Goal: Find specific page/section: Find specific page/section

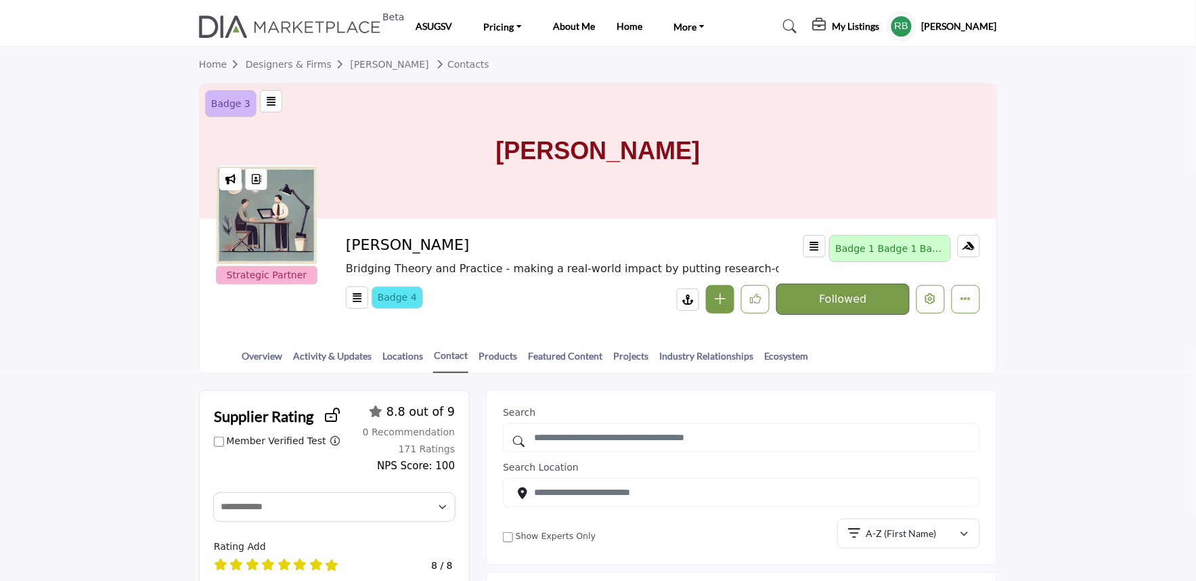
click at [829, 28] on icon at bounding box center [821, 25] width 16 height 14
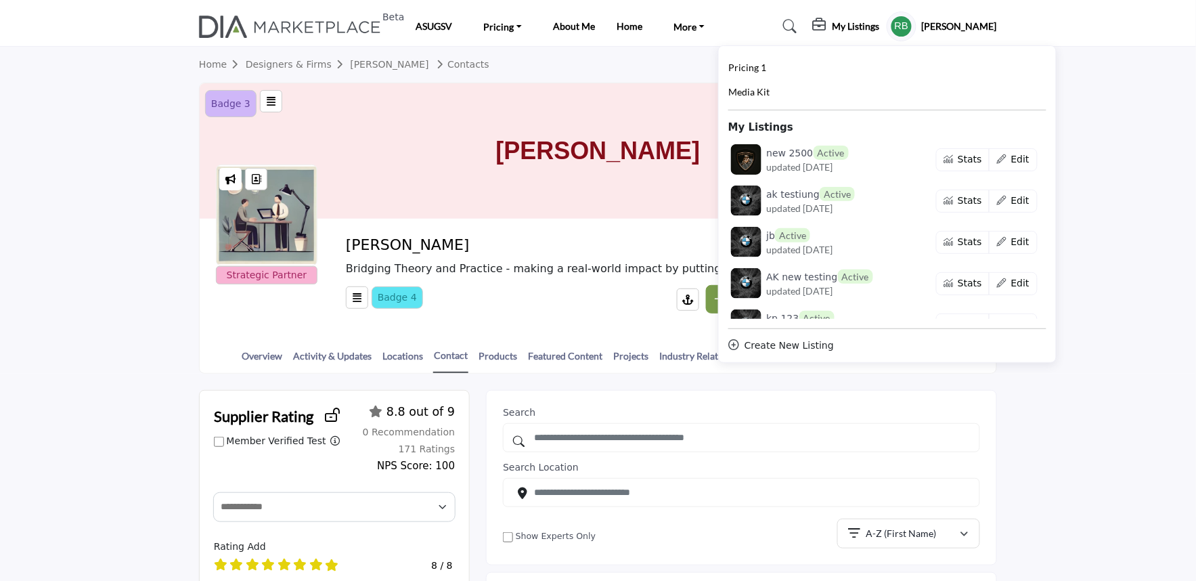
click at [916, 24] on profile-featured-5b1cbef3-cb77-4ba5-92de-570dc196ff6b "Show hide supplier dropdown" at bounding box center [902, 27] width 30 height 30
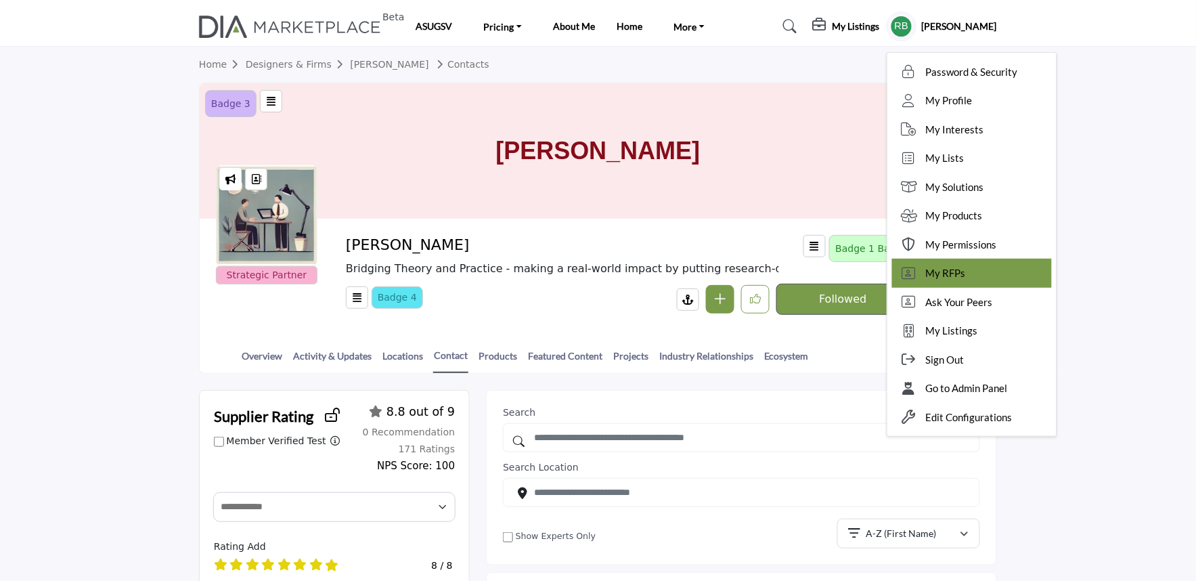
click at [966, 273] on span "My RFPs" at bounding box center [946, 273] width 40 height 16
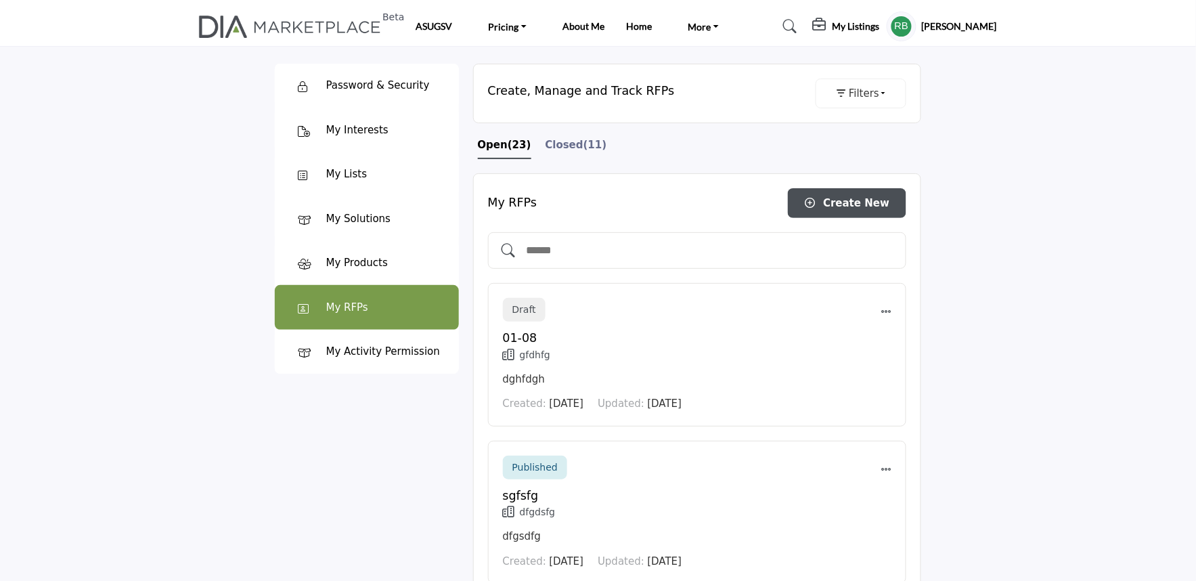
click at [562, 145] on span "Closed" at bounding box center [565, 145] width 38 height 12
click at [556, 146] on span "Closed" at bounding box center [565, 145] width 38 height 12
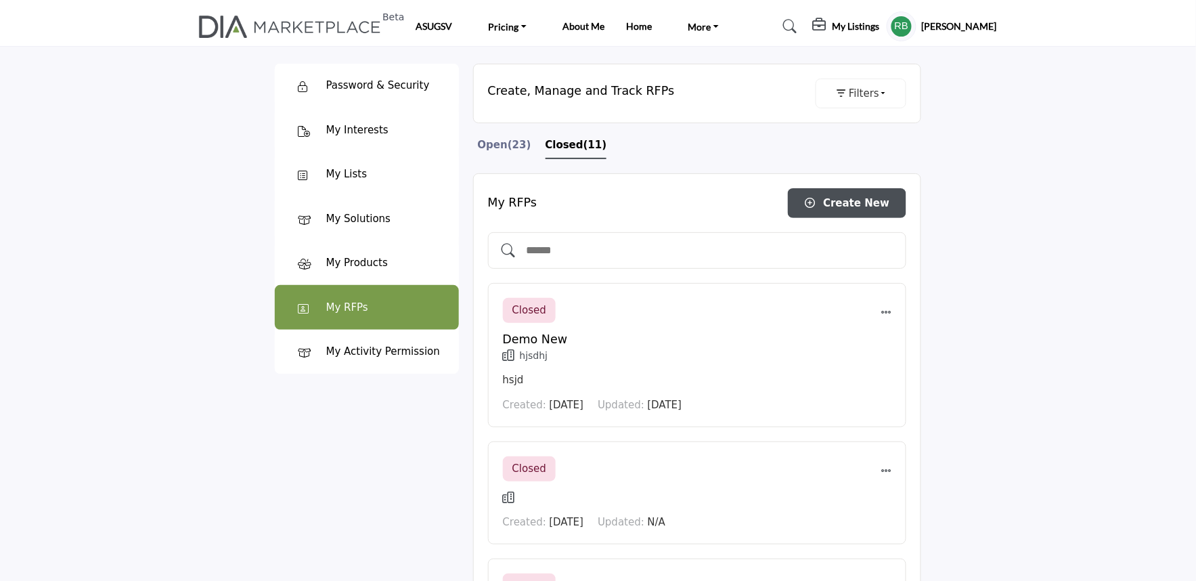
click at [594, 263] on div at bounding box center [697, 250] width 419 height 37
click at [579, 254] on input "text" at bounding box center [711, 251] width 372 height 18
type input "****"
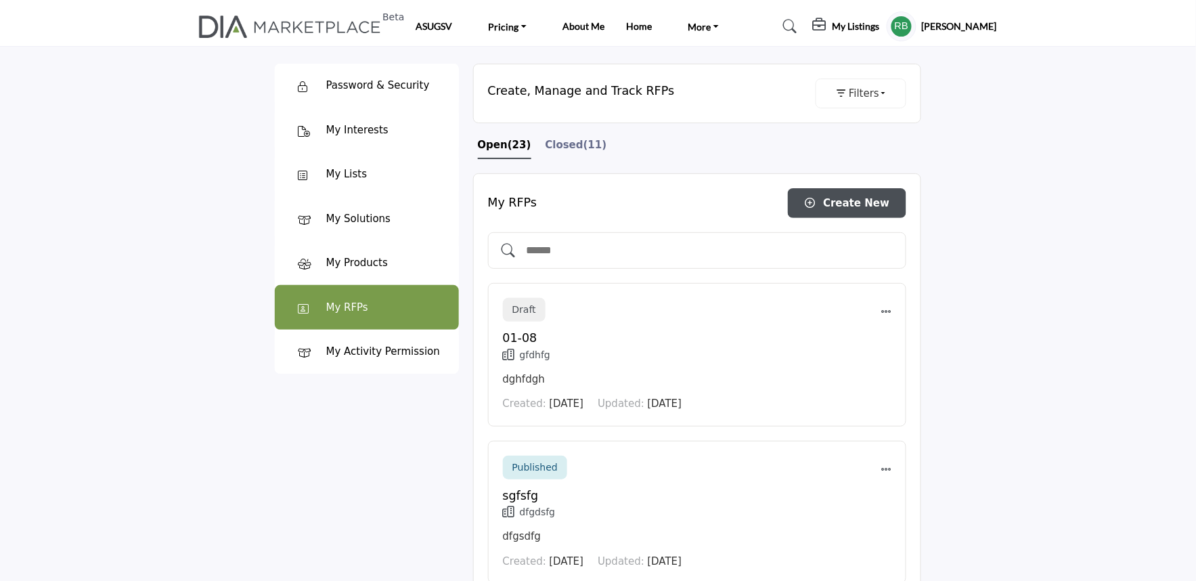
click at [559, 151] on span "Closed" at bounding box center [565, 145] width 38 height 12
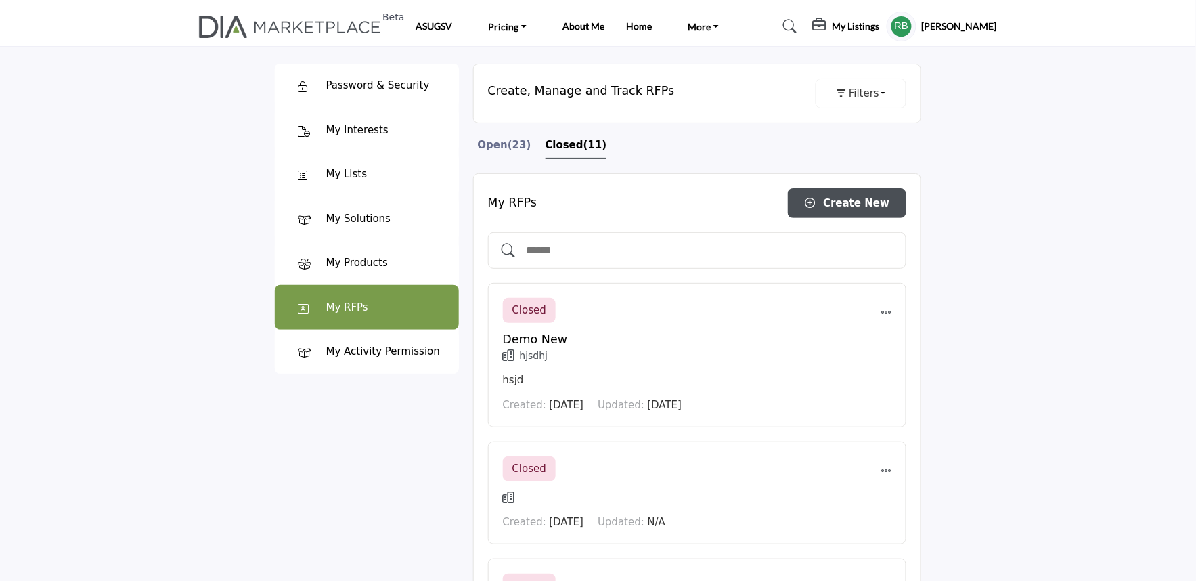
click at [586, 247] on input "text" at bounding box center [711, 251] width 372 height 18
type input "*"
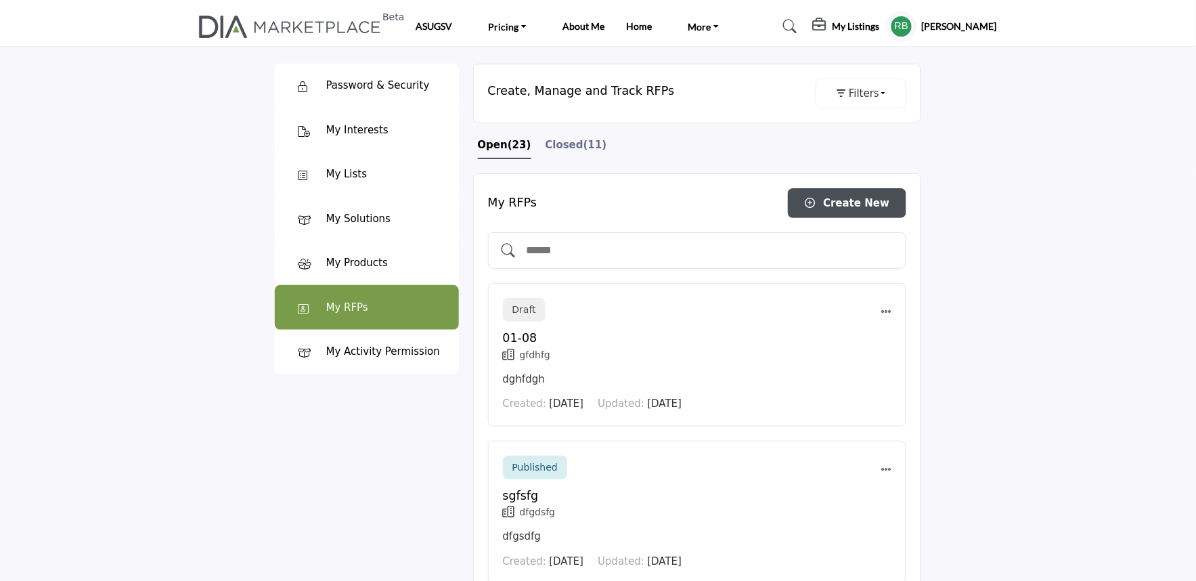
click at [567, 143] on span "Closed" at bounding box center [565, 145] width 38 height 12
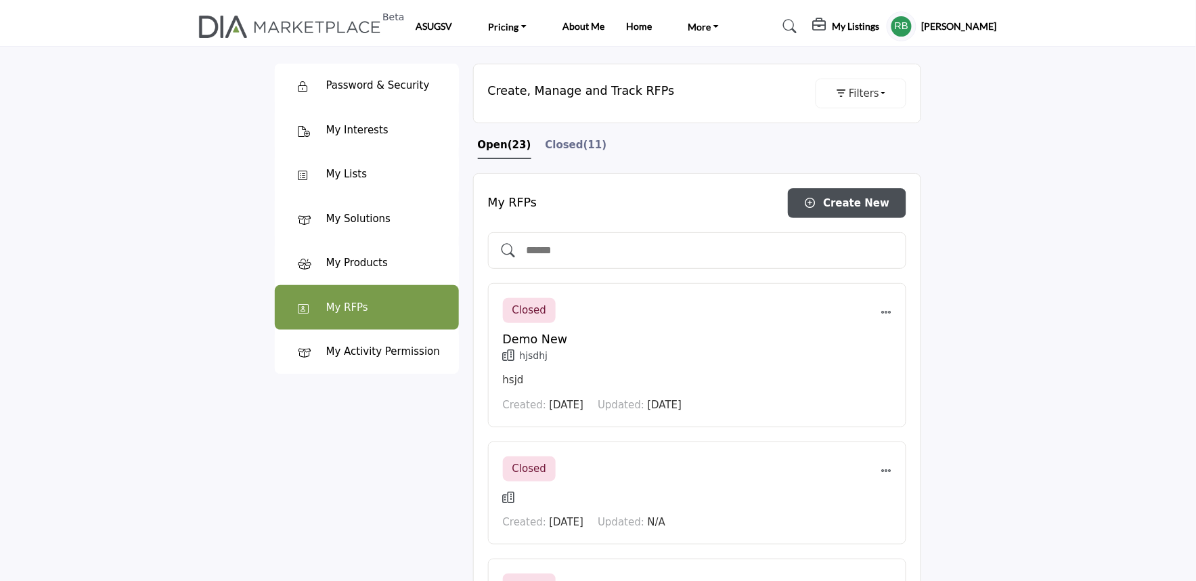
click at [555, 146] on span "Closed" at bounding box center [565, 145] width 38 height 12
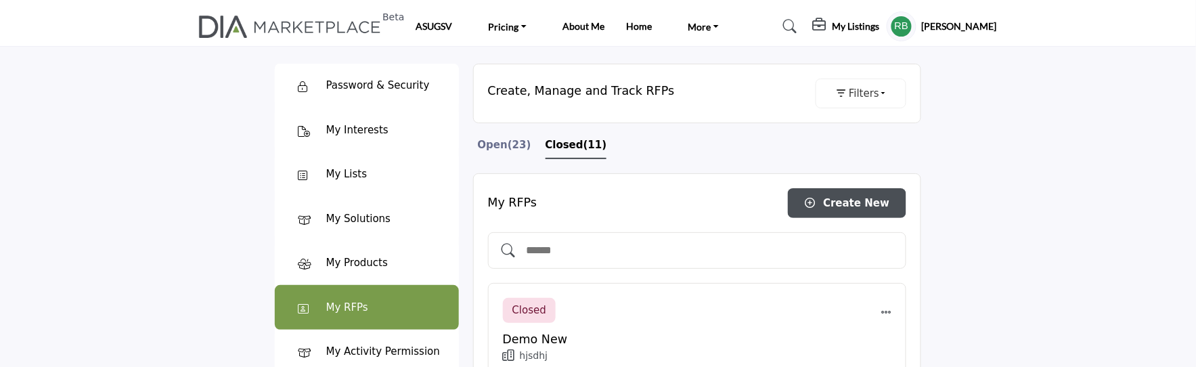
click at [574, 246] on input "text" at bounding box center [711, 251] width 372 height 18
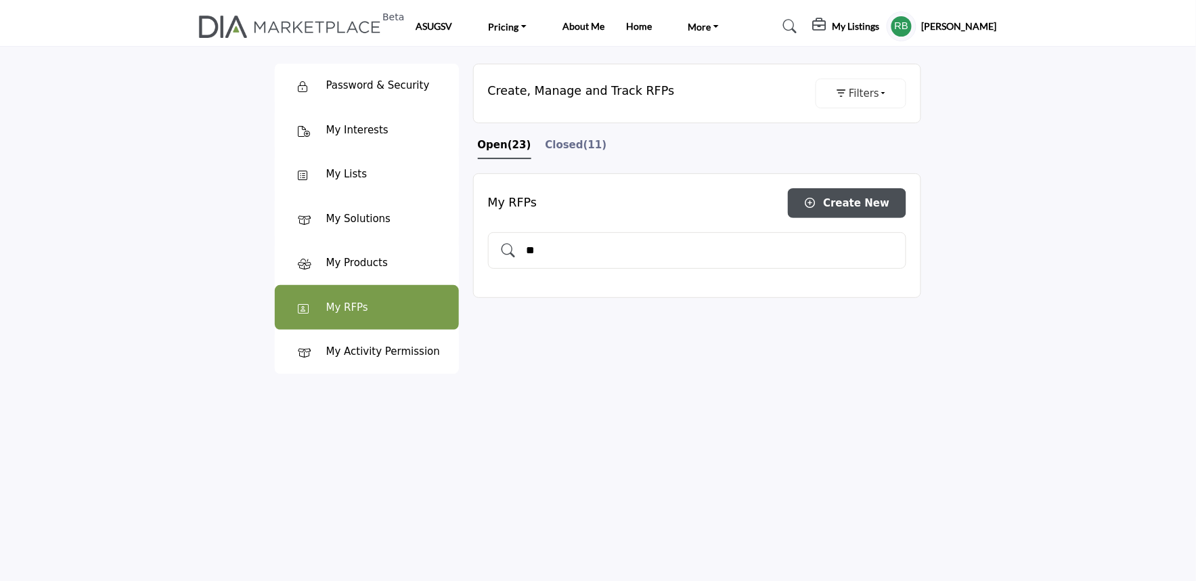
type input "*"
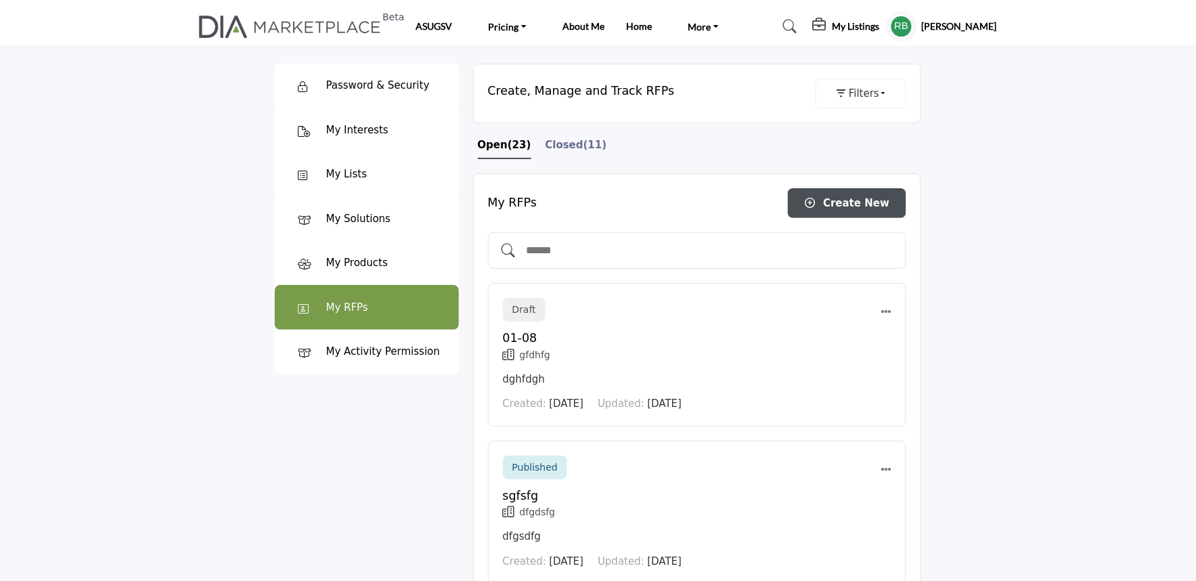
click at [551, 156] on div "Closed (11)" at bounding box center [577, 148] width 62 height 22
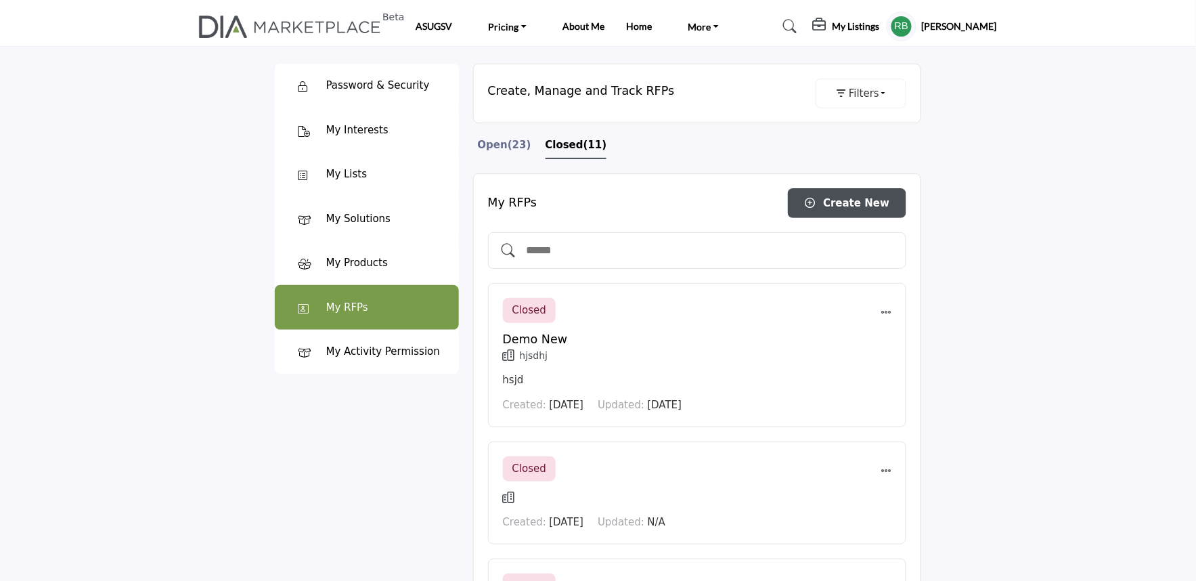
click at [546, 252] on input "text" at bounding box center [711, 251] width 372 height 18
type input "****"
click at [398, 416] on div "Password & Security Password & Security My Interests" at bounding box center [366, 260] width 198 height 422
click at [627, 262] on div "****" at bounding box center [697, 250] width 419 height 37
click at [620, 255] on input "****" at bounding box center [711, 251] width 372 height 18
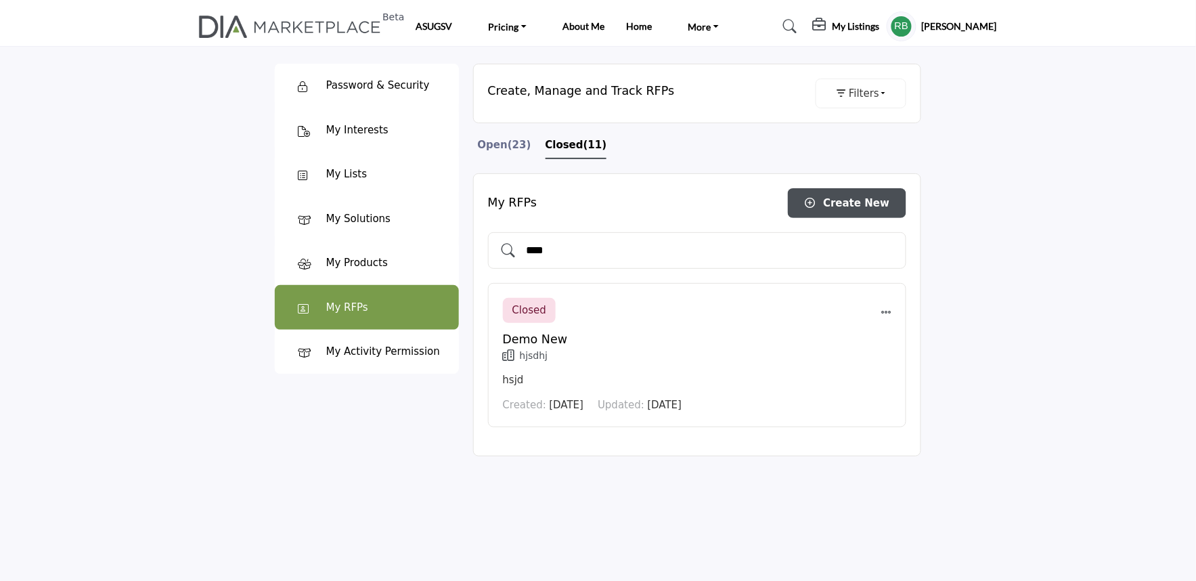
click at [612, 250] on input "****" at bounding box center [711, 251] width 372 height 18
click at [497, 143] on span "Open" at bounding box center [493, 145] width 30 height 12
click at [585, 240] on div "****" at bounding box center [697, 250] width 419 height 37
click at [579, 257] on input "****" at bounding box center [711, 251] width 372 height 18
click at [565, 140] on span "Closed" at bounding box center [565, 145] width 38 height 12
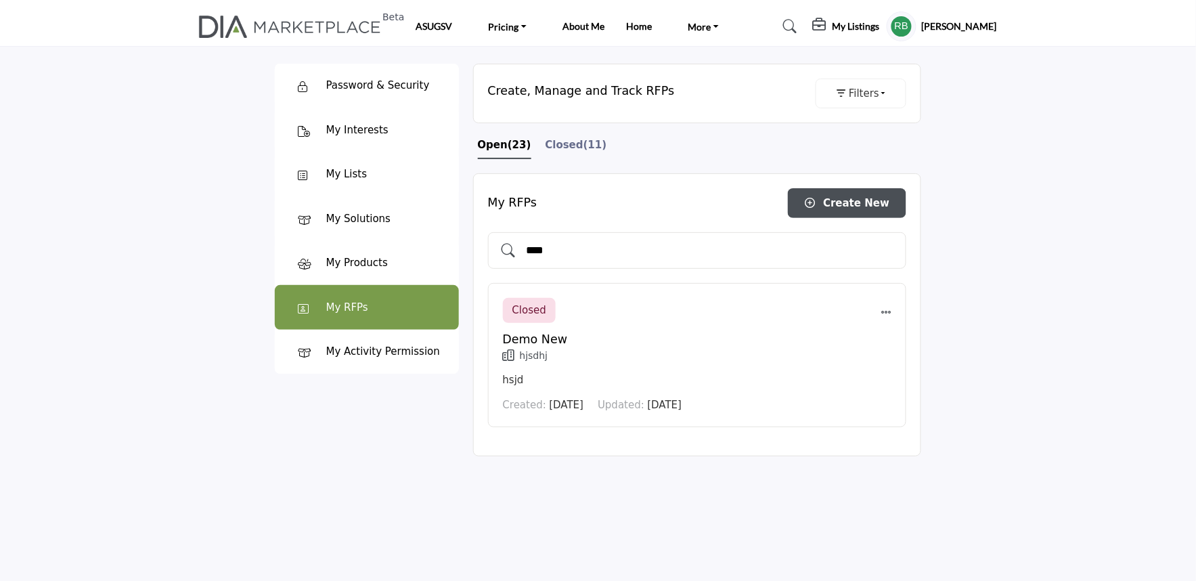
click at [588, 259] on input "****" at bounding box center [711, 251] width 372 height 18
click at [558, 146] on span "Closed" at bounding box center [565, 145] width 38 height 12
click at [594, 261] on div "****" at bounding box center [697, 250] width 419 height 37
click at [592, 250] on input "****" at bounding box center [711, 251] width 372 height 18
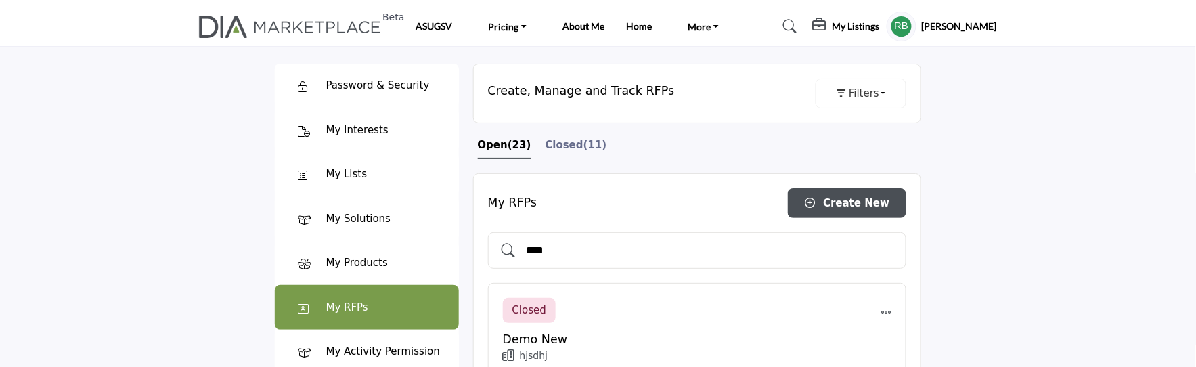
click at [552, 144] on span "Closed" at bounding box center [565, 145] width 38 height 12
click at [575, 246] on input "****" at bounding box center [711, 251] width 372 height 18
click at [562, 149] on span "Closed" at bounding box center [565, 145] width 38 height 12
click at [577, 252] on input "****" at bounding box center [711, 251] width 372 height 18
click at [558, 150] on span "Closed" at bounding box center [565, 145] width 38 height 12
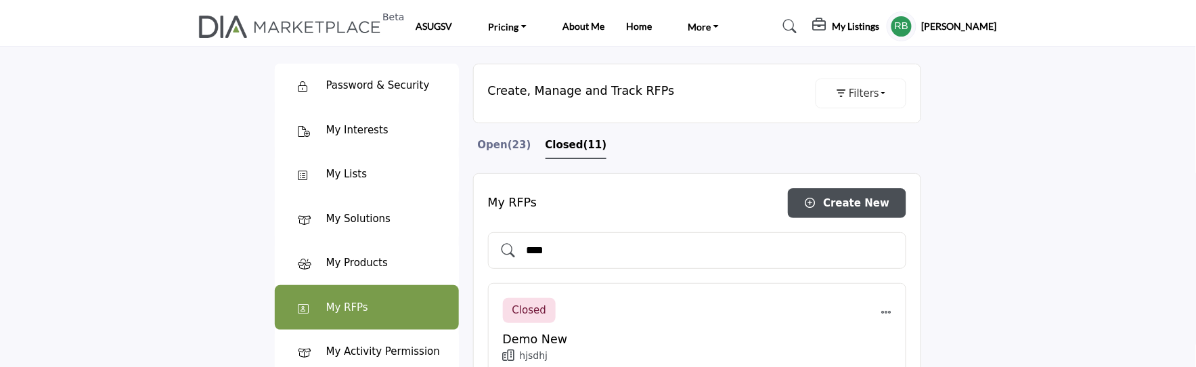
click at [562, 248] on input "****" at bounding box center [711, 251] width 372 height 18
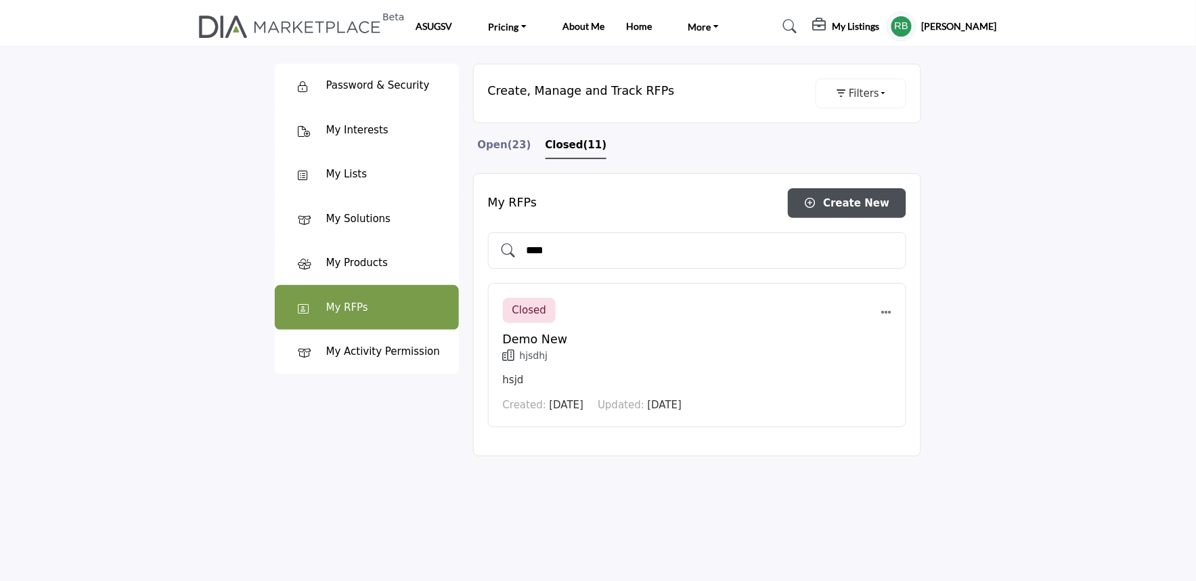
click at [319, 432] on div "Password & Security Password & Security My Interests" at bounding box center [366, 260] width 198 height 422
click at [357, 298] on div "My RFPs" at bounding box center [367, 307] width 184 height 45
click at [316, 310] on div at bounding box center [307, 307] width 37 height 16
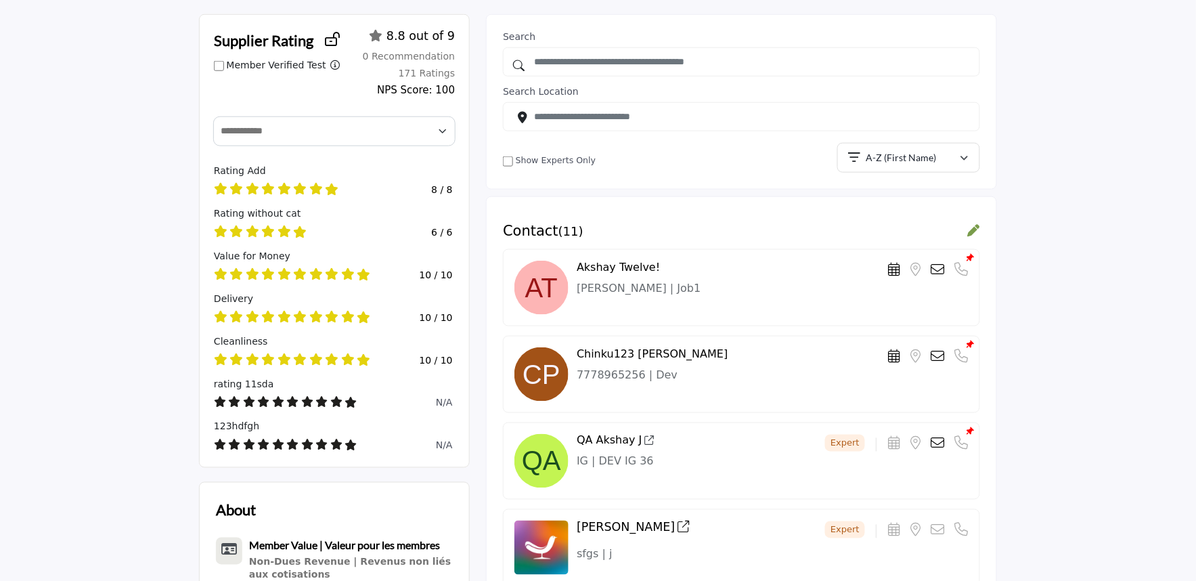
scroll to position [376, 0]
drag, startPoint x: 515, startPoint y: 232, endPoint x: 612, endPoint y: 233, distance: 96.8
click at [612, 233] on div "Contact ( 11 ) Akshay Twelve!" at bounding box center [741, 470] width 511 height 548
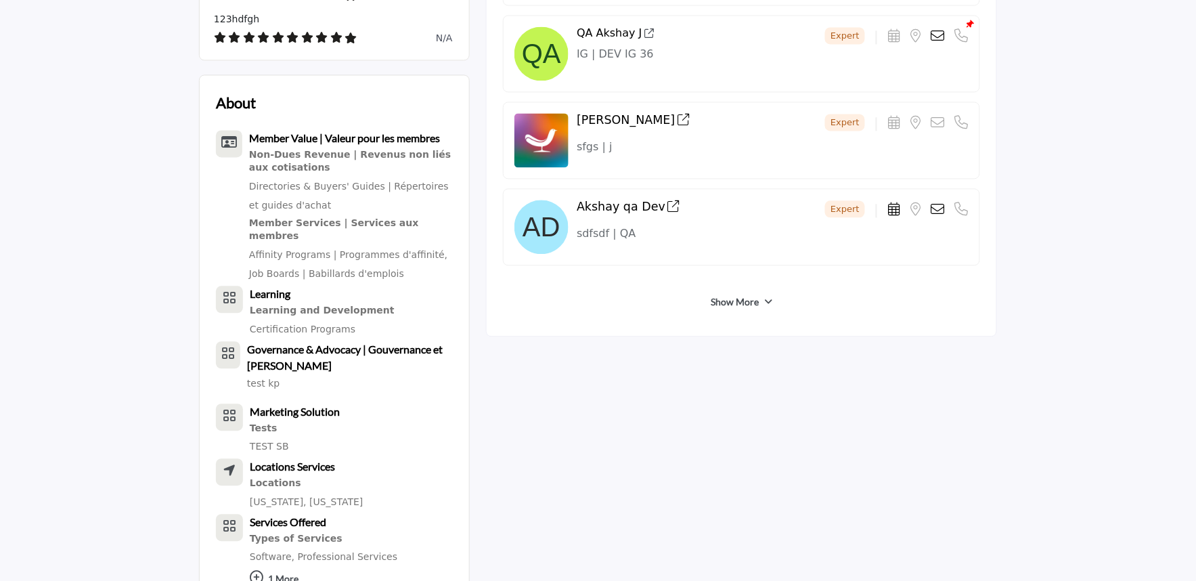
scroll to position [677, 0]
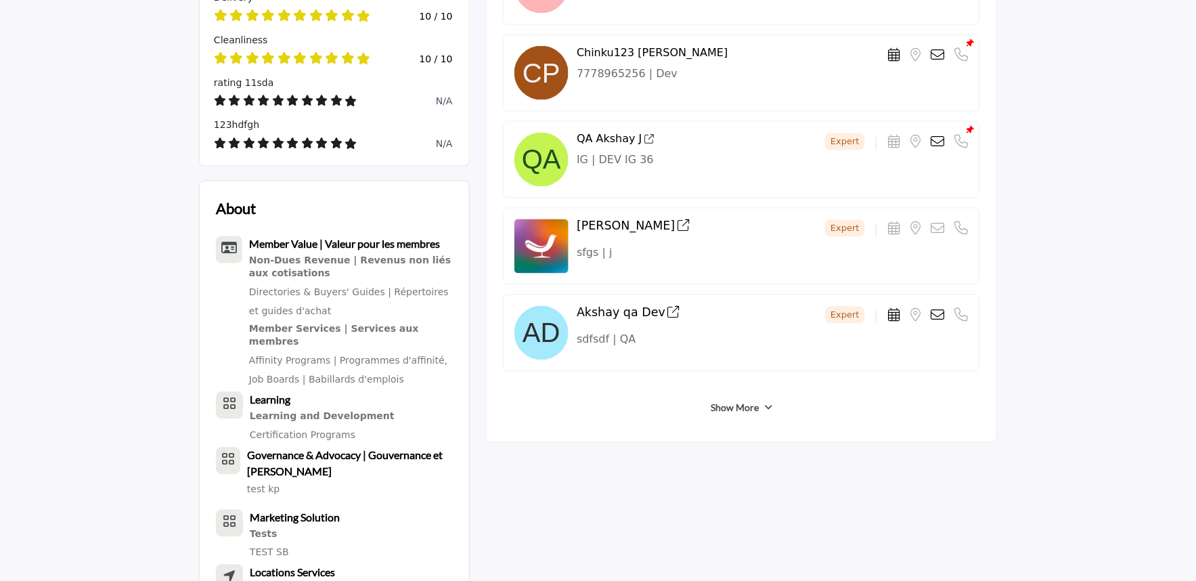
click at [668, 366] on div "Akshay qa Dev Expert Location is currently unavailable for this contact." at bounding box center [741, 332] width 477 height 77
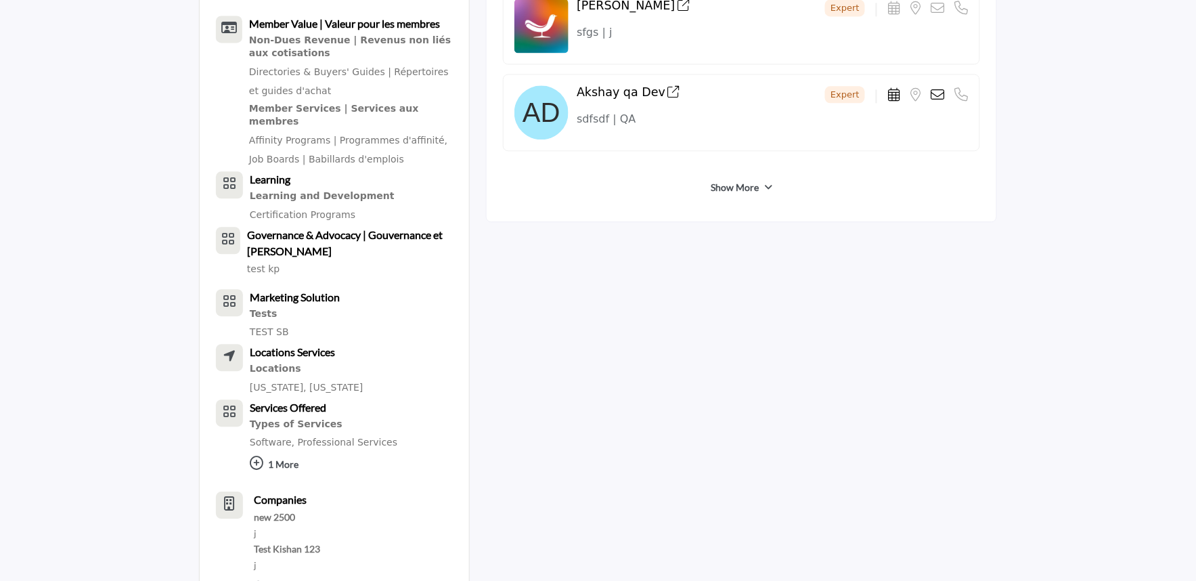
scroll to position [451, 0]
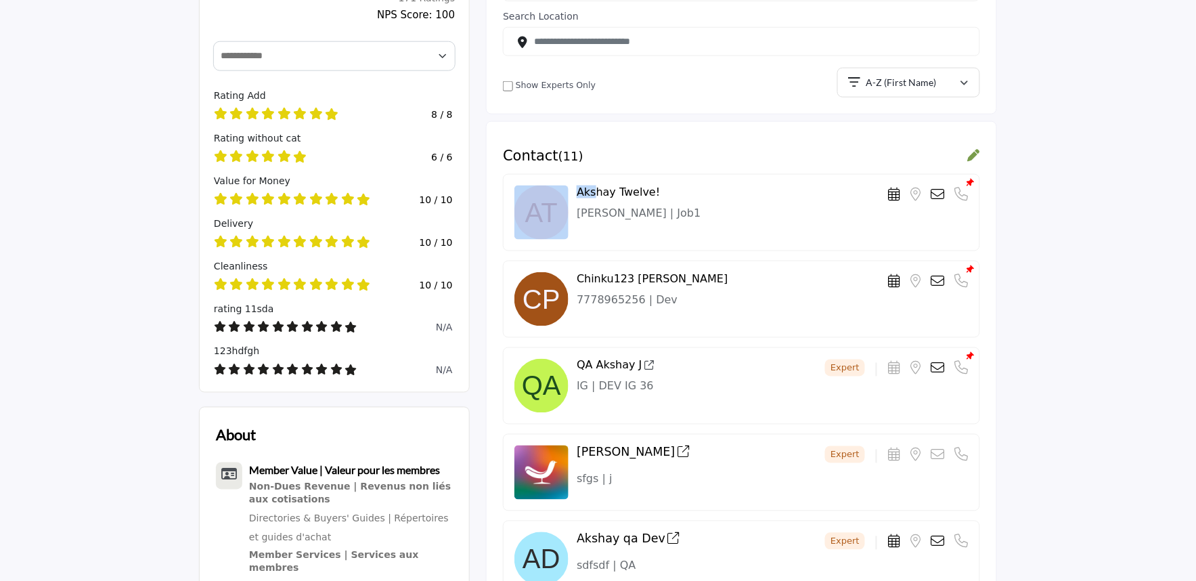
drag, startPoint x: 558, startPoint y: 164, endPoint x: 591, endPoint y: 164, distance: 33.2
click at [591, 164] on div "Contact ( 11 ) Akshay Twelve!" at bounding box center [741, 378] width 477 height 460
click at [602, 154] on div "Contact ( 11 )" at bounding box center [741, 156] width 477 height 17
click at [523, 151] on h3 "Contact ( 11 )" at bounding box center [543, 156] width 81 height 17
click at [732, 174] on div "Akshay Twelve! Location is currently unavailable for this contact." at bounding box center [741, 212] width 477 height 77
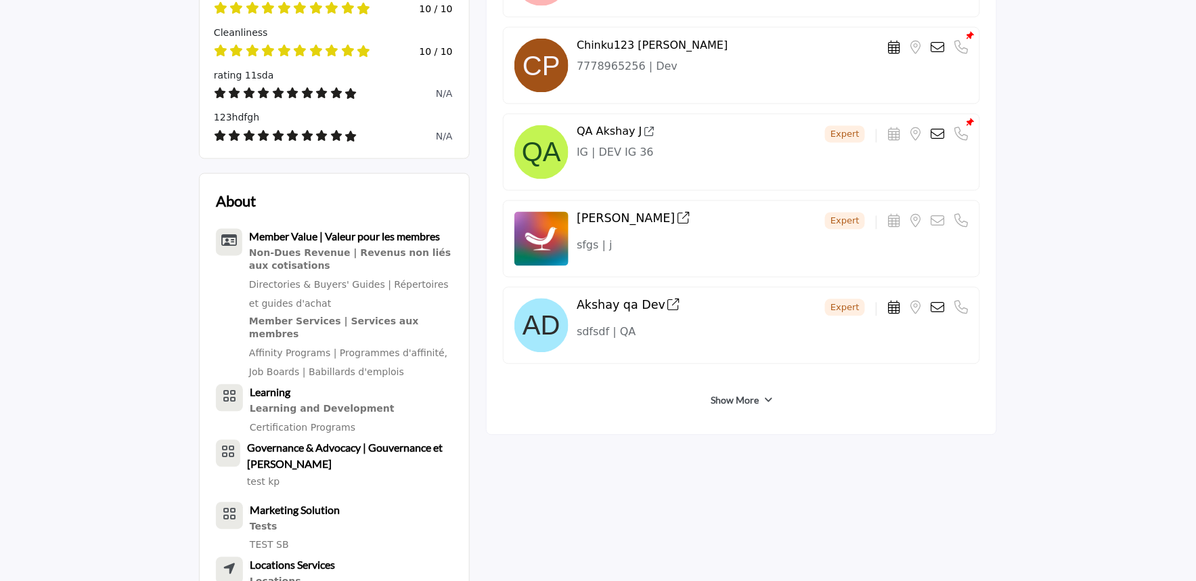
scroll to position [827, 0]
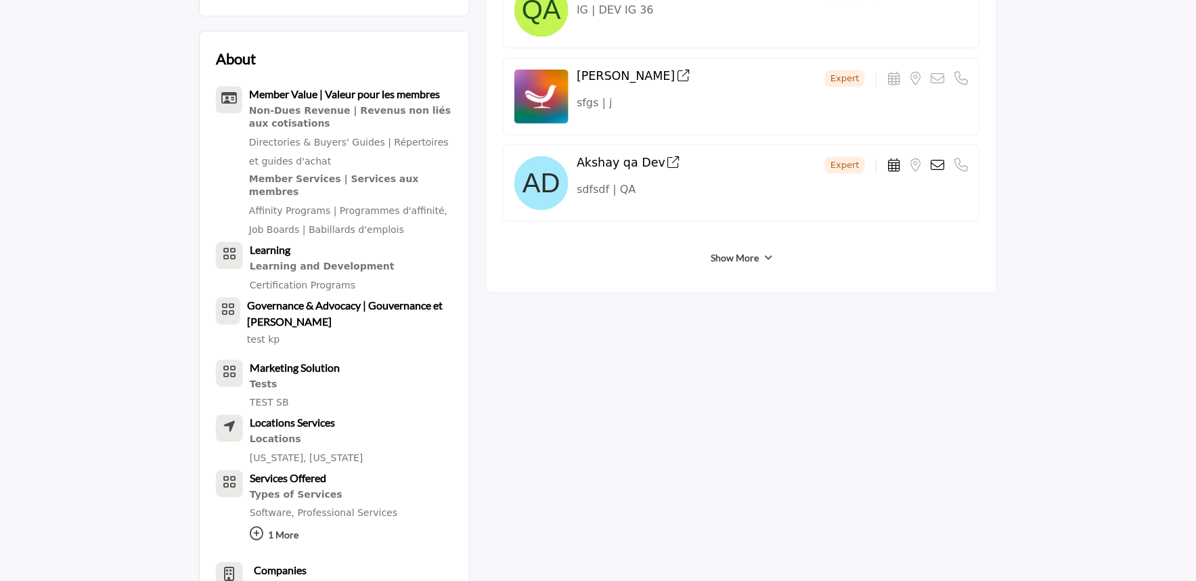
click at [675, 347] on div "Supplier Rating Member Verified Test Filter ratings by members only (removes th…" at bounding box center [598, 251] width 798 height 1377
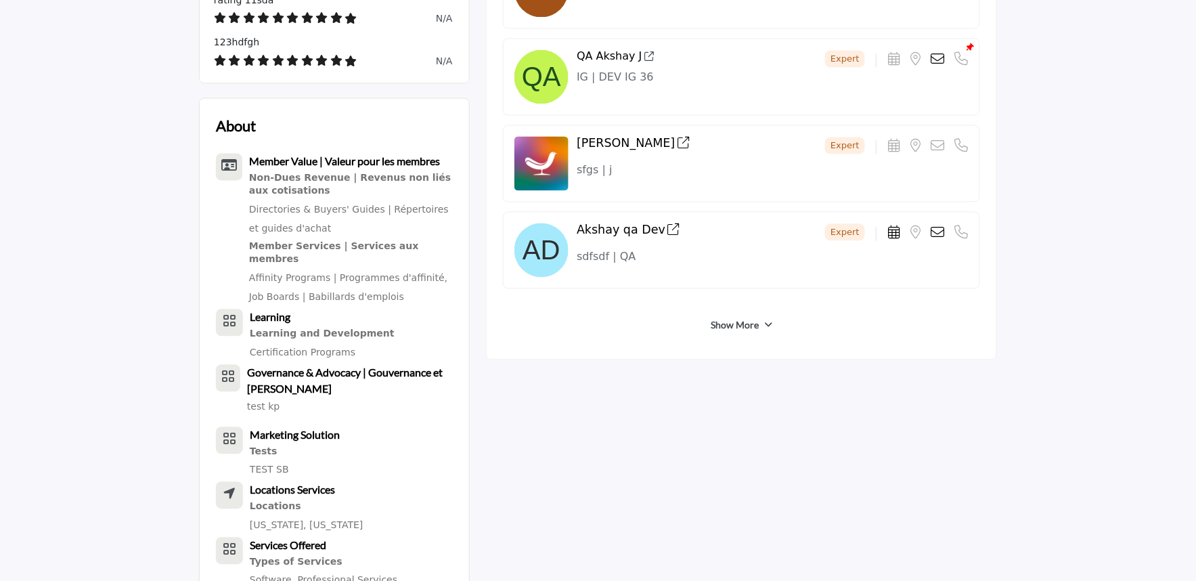
scroll to position [677, 0]
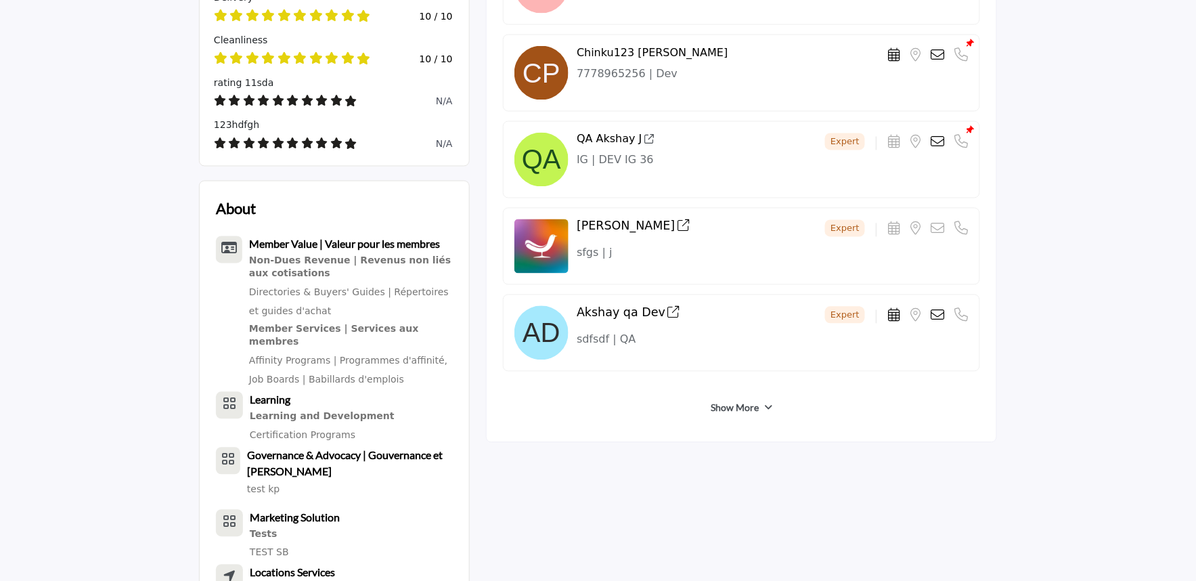
click at [596, 422] on div "Show More" at bounding box center [741, 408] width 477 height 35
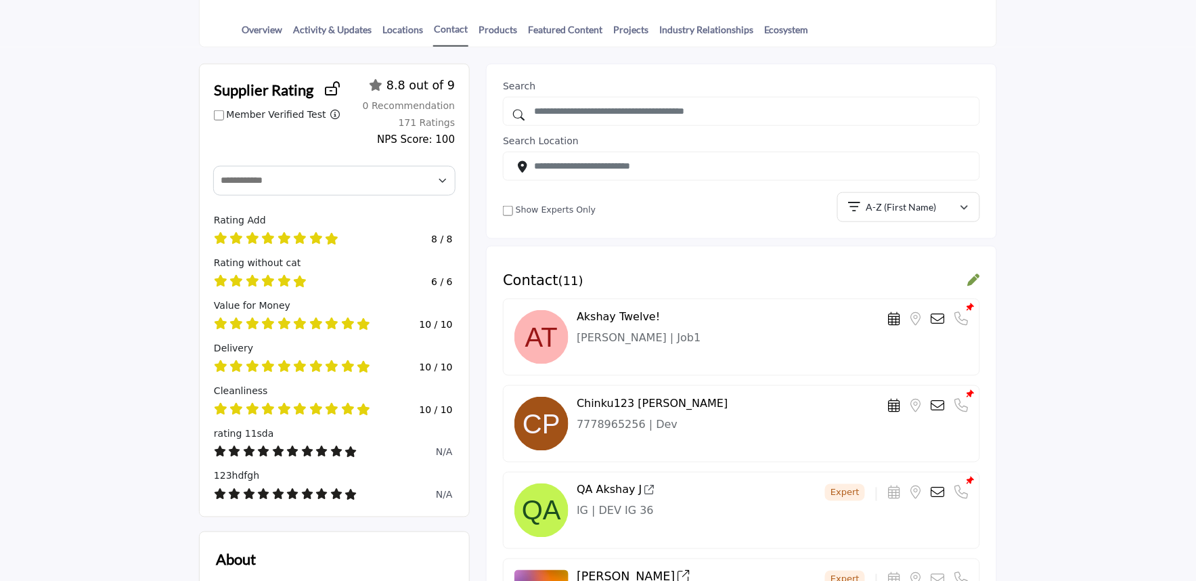
scroll to position [301, 0]
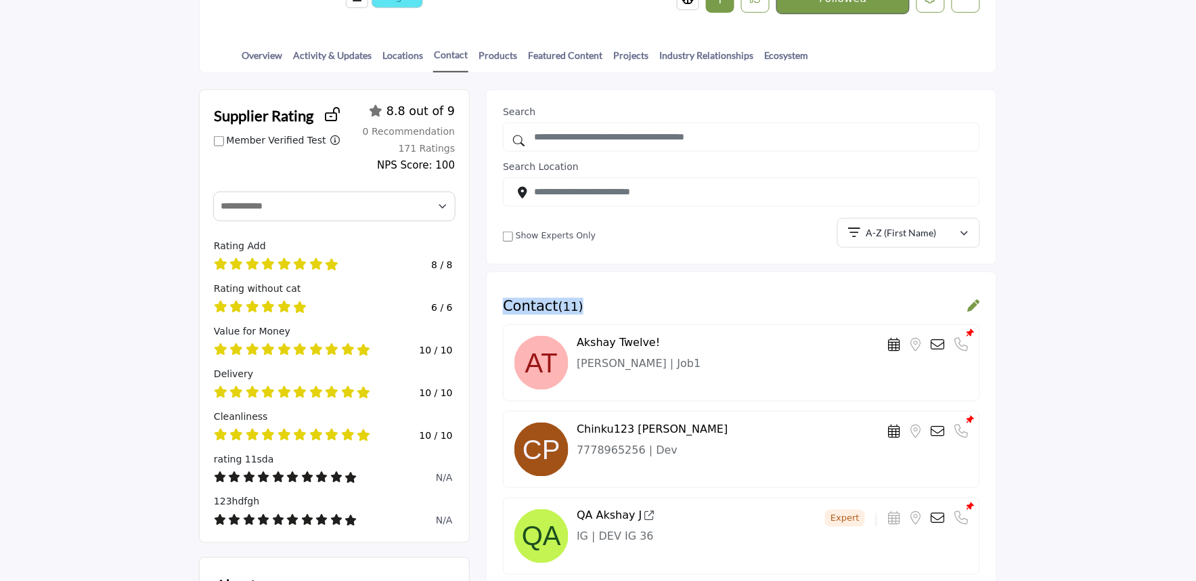
drag, startPoint x: 503, startPoint y: 302, endPoint x: 659, endPoint y: 296, distance: 156.4
click at [640, 298] on div "Contact ( 11 )" at bounding box center [741, 306] width 477 height 17
click at [735, 298] on div "Contact ( 11 )" at bounding box center [741, 306] width 477 height 17
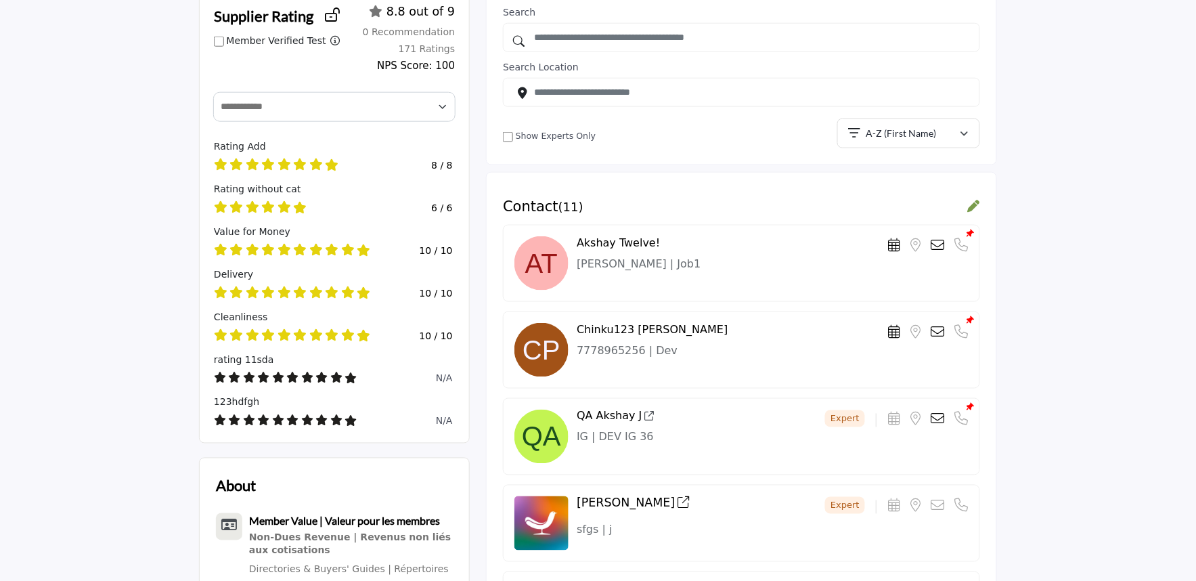
scroll to position [376, 0]
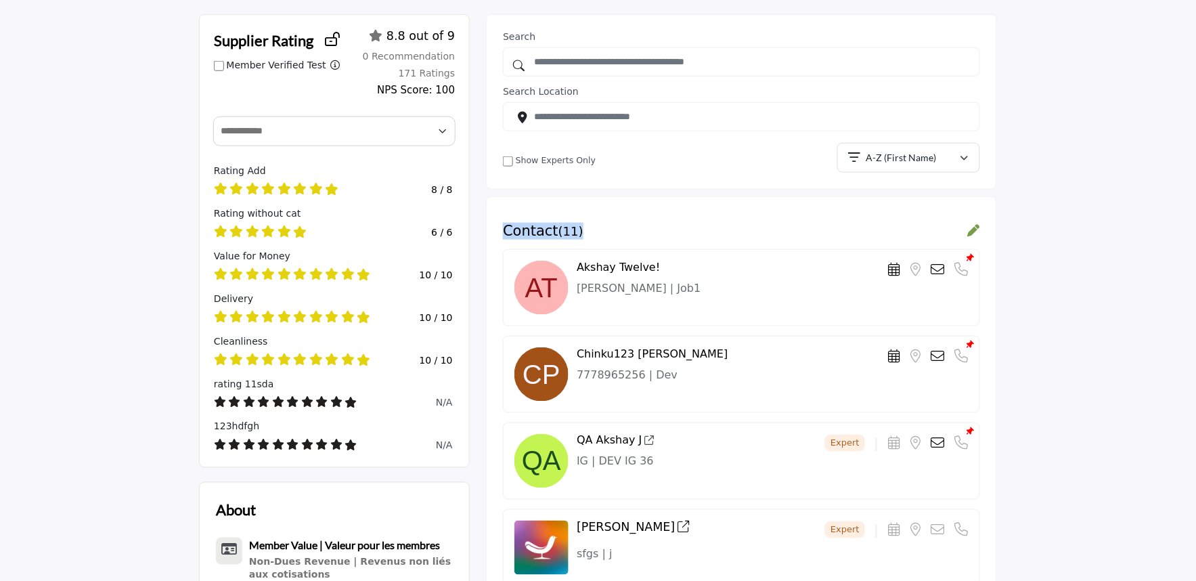
drag, startPoint x: 498, startPoint y: 227, endPoint x: 618, endPoint y: 229, distance: 119.8
click at [618, 229] on div "Contact ( 11 ) Akshay Twelve!" at bounding box center [741, 470] width 511 height 548
click at [711, 227] on div "Contact ( 11 )" at bounding box center [741, 231] width 477 height 17
drag, startPoint x: 501, startPoint y: 231, endPoint x: 617, endPoint y: 231, distance: 115.7
click at [617, 231] on div "Contact ( 11 ) Akshay Twelve!" at bounding box center [741, 470] width 511 height 548
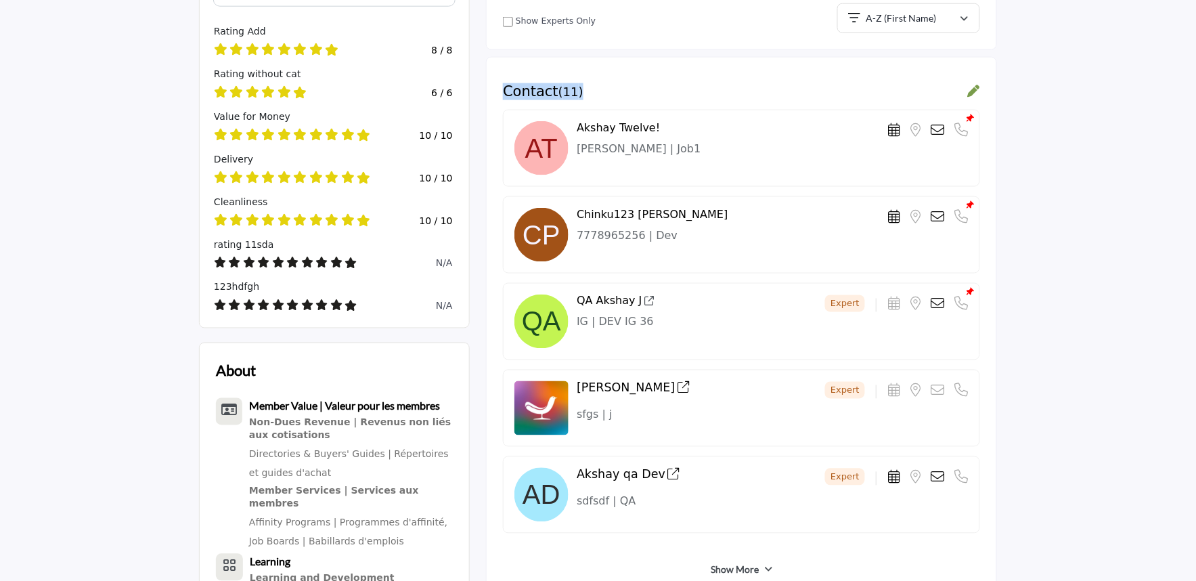
scroll to position [677, 0]
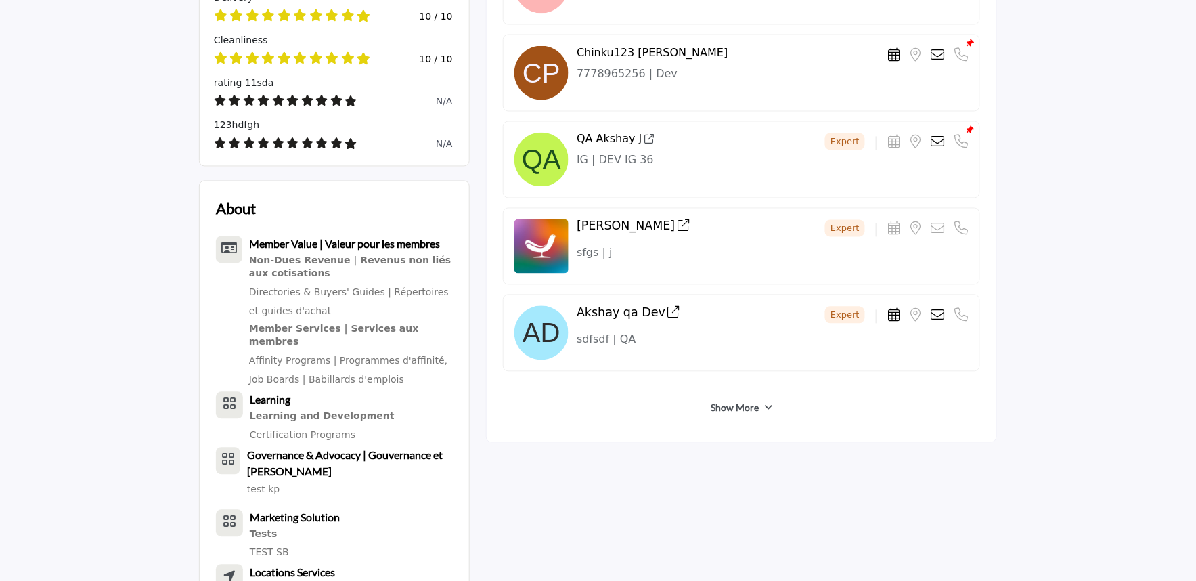
click at [654, 424] on div "Show More" at bounding box center [741, 408] width 477 height 35
click at [733, 401] on link "Show More" at bounding box center [735, 408] width 48 height 14
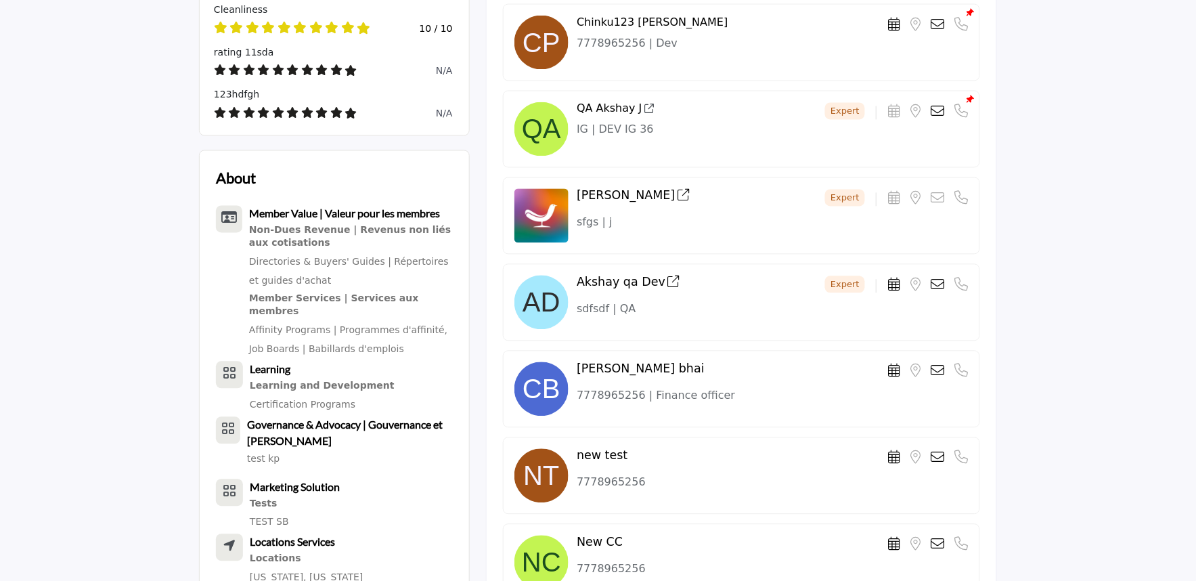
scroll to position [1053, 0]
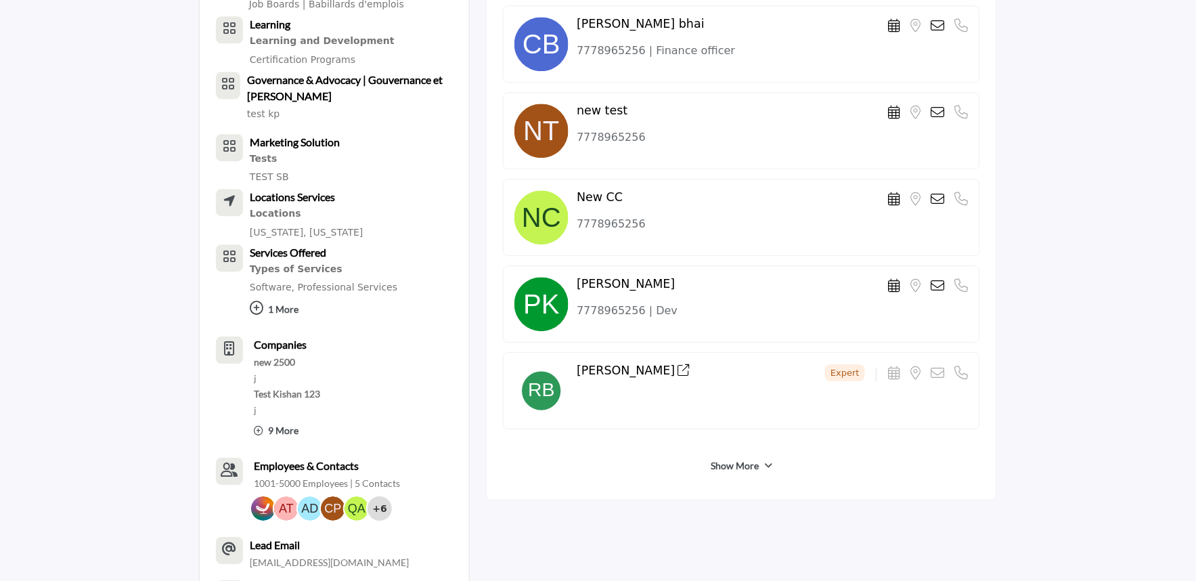
click at [725, 470] on link "Show More" at bounding box center [735, 466] width 48 height 14
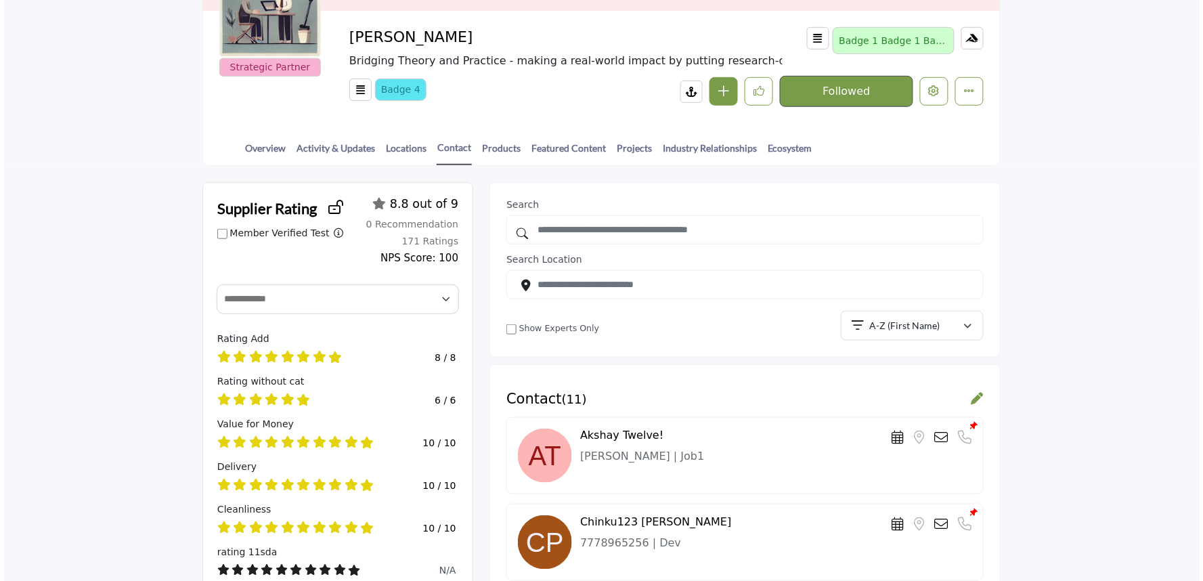
scroll to position [75, 0]
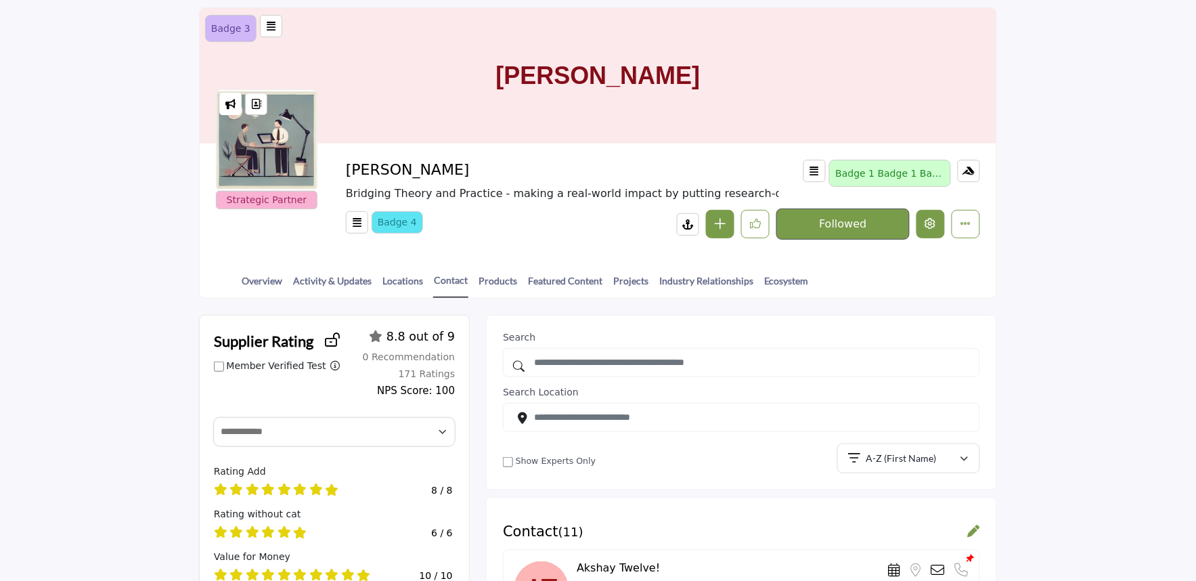
click at [921, 220] on button "Edit company" at bounding box center [930, 224] width 28 height 28
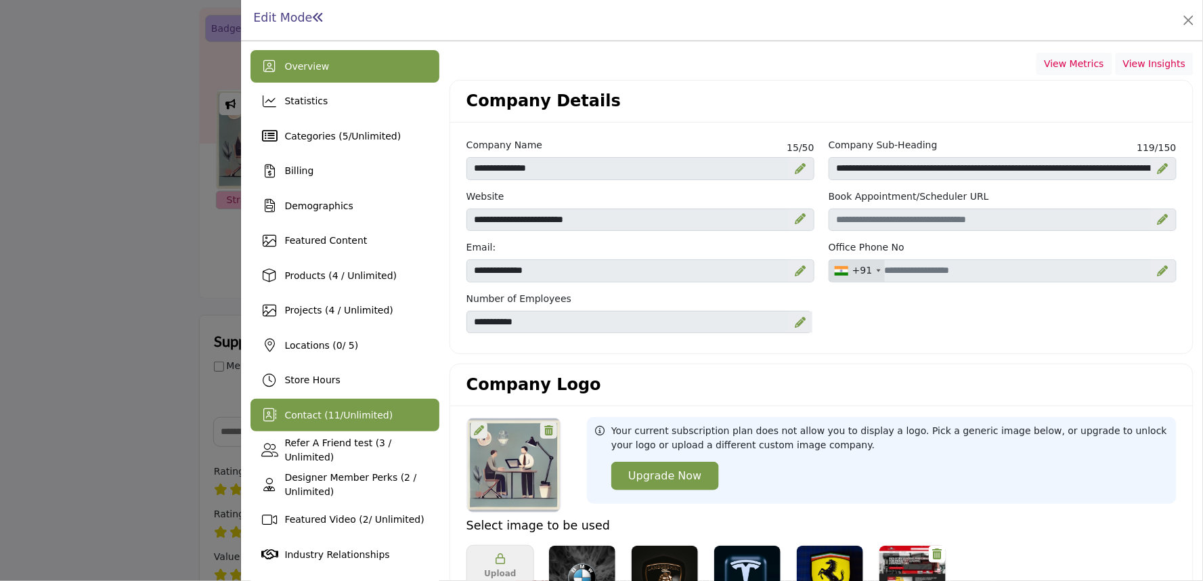
click at [301, 413] on span "Contact ( 11 / Unlimited )" at bounding box center [338, 415] width 108 height 11
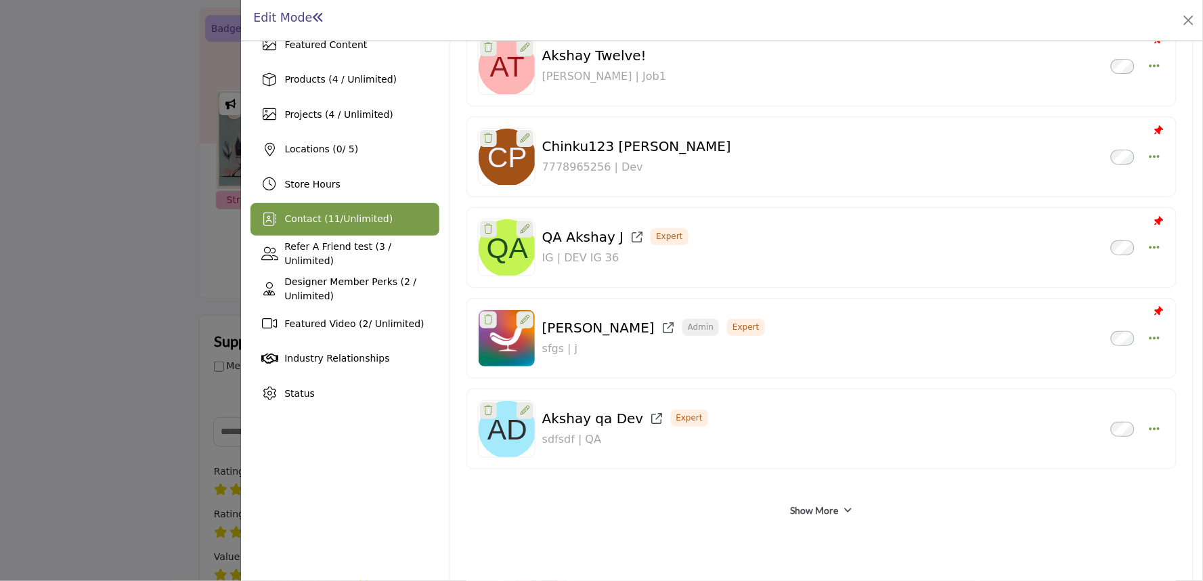
scroll to position [259, 0]
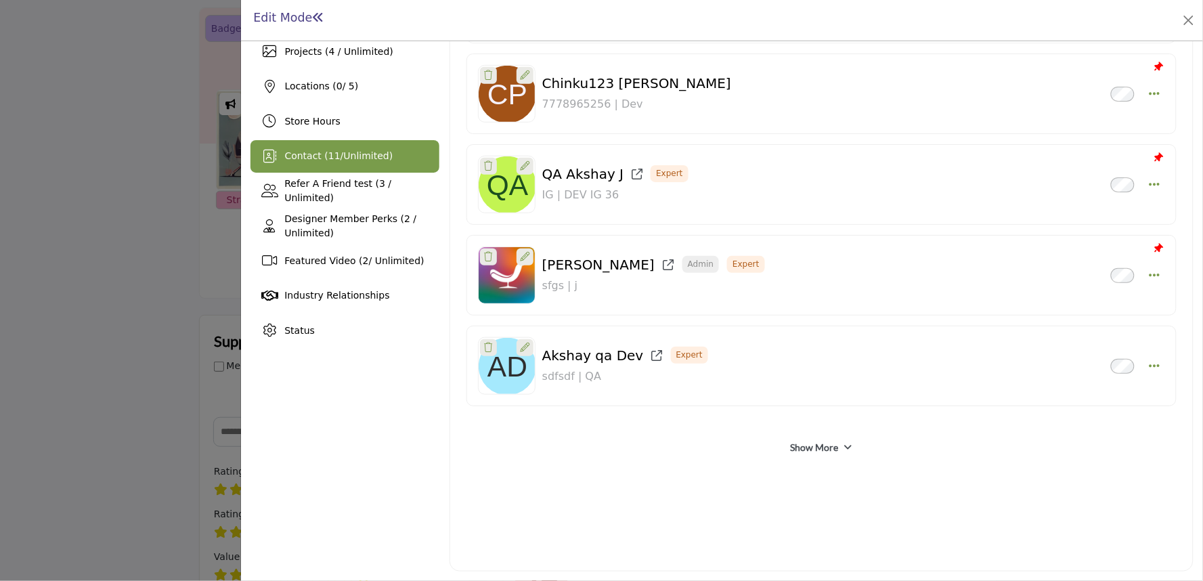
click at [815, 451] on link "Show More" at bounding box center [815, 448] width 48 height 14
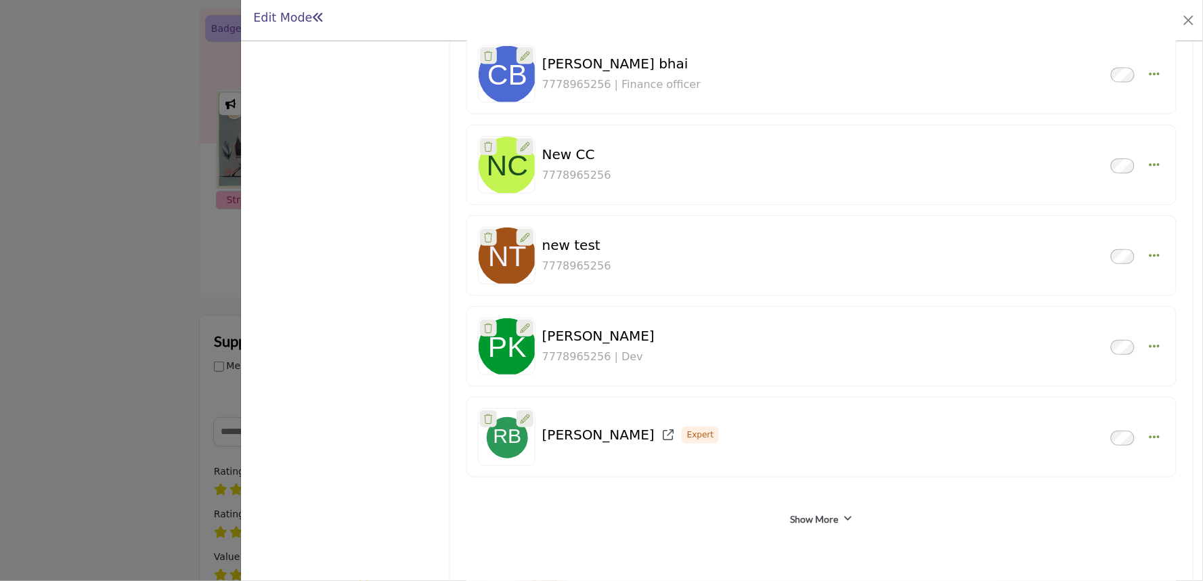
scroll to position [713, 0]
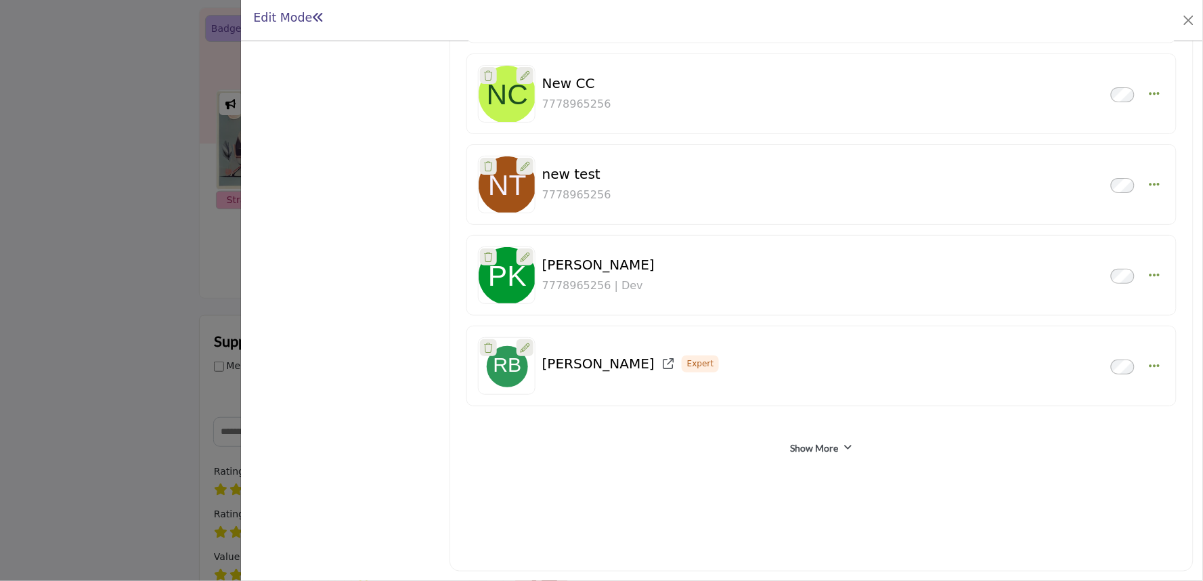
click at [791, 451] on link "Show More" at bounding box center [815, 448] width 48 height 14
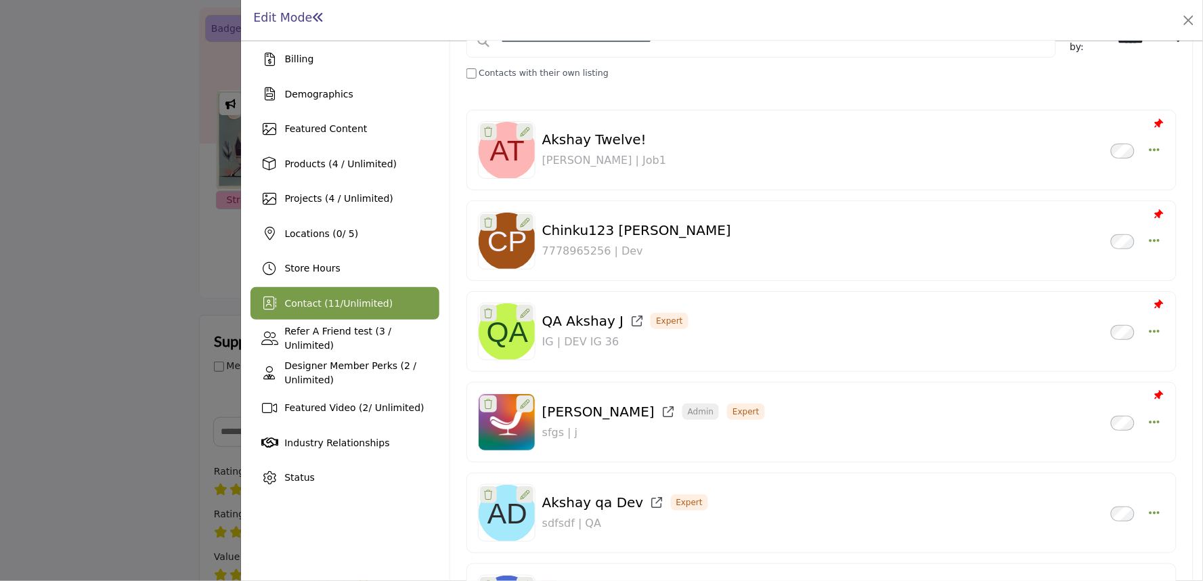
scroll to position [0, 0]
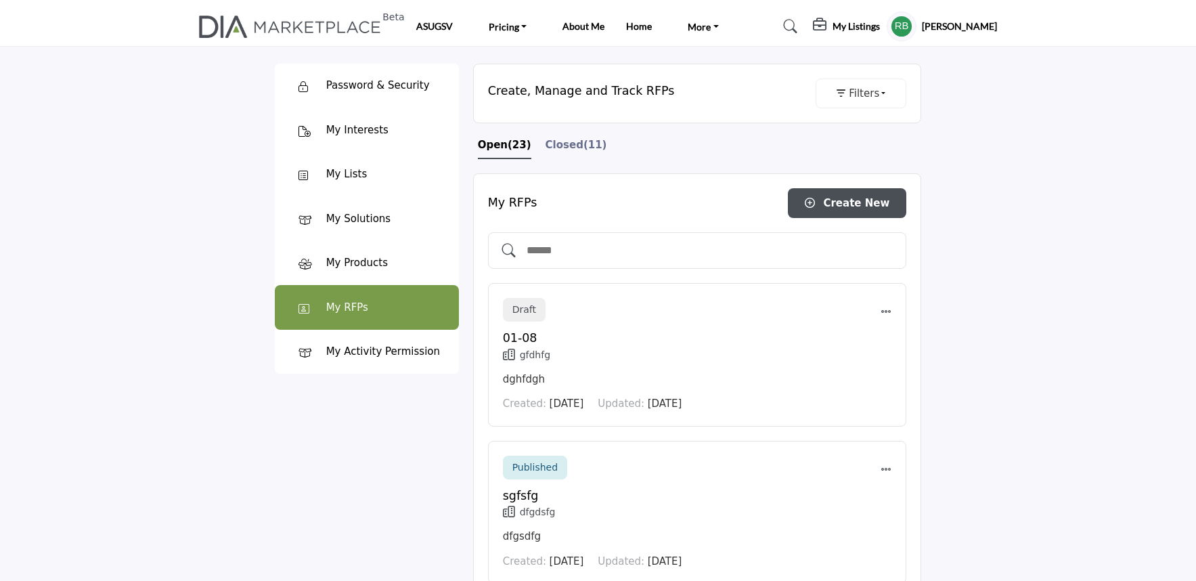
click at [566, 149] on span "Closed" at bounding box center [565, 145] width 38 height 12
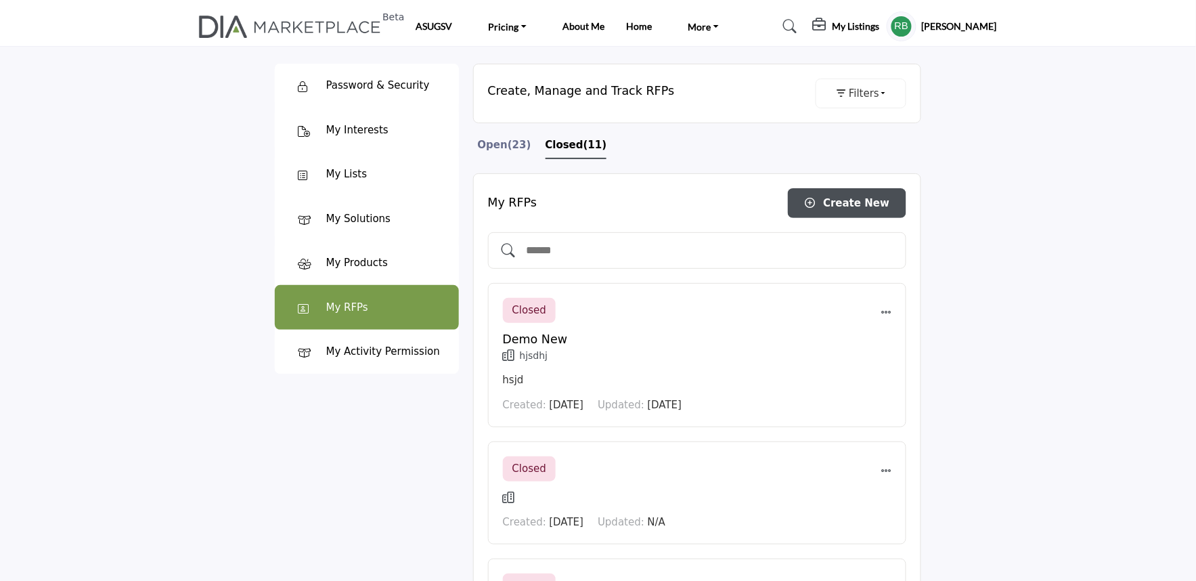
click at [585, 257] on input "text" at bounding box center [711, 251] width 372 height 18
type input "****"
